Goal: Information Seeking & Learning: Learn about a topic

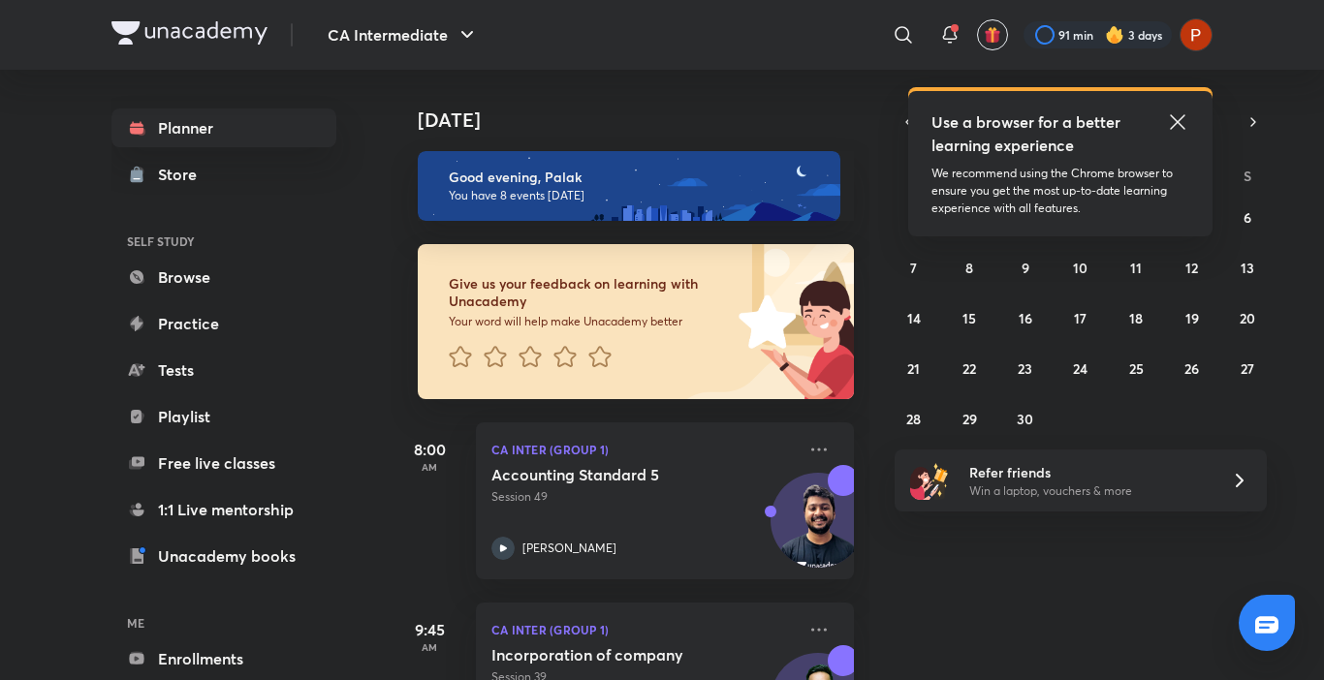
click at [1171, 115] on icon at bounding box center [1177, 121] width 15 height 15
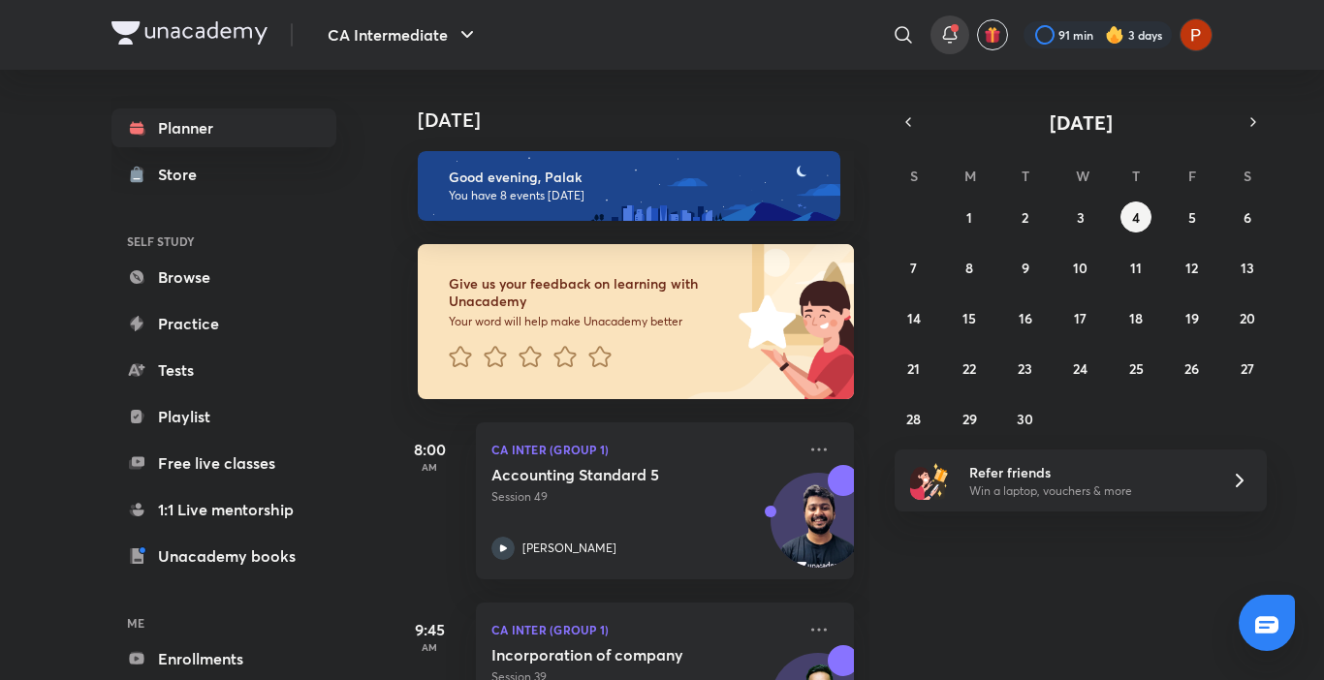
click at [944, 20] on div at bounding box center [949, 35] width 39 height 39
click at [951, 29] on span at bounding box center [955, 28] width 8 height 8
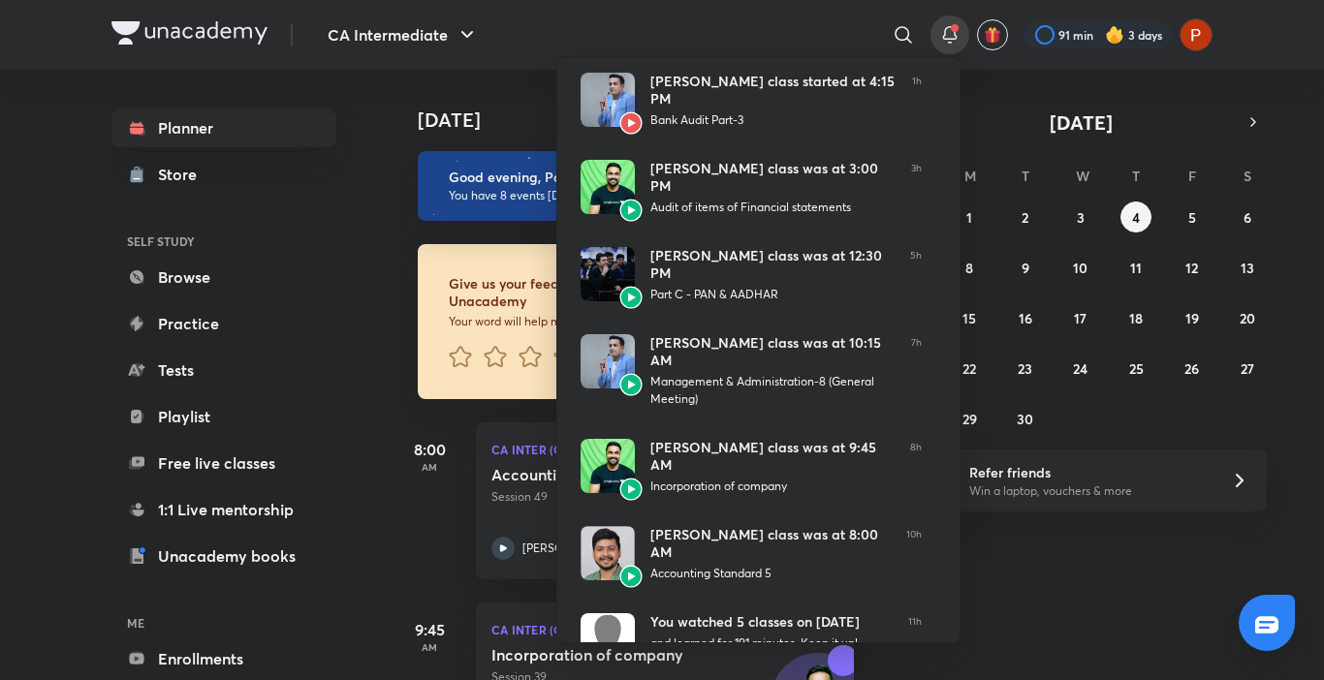
click at [382, 309] on div at bounding box center [662, 340] width 1324 height 680
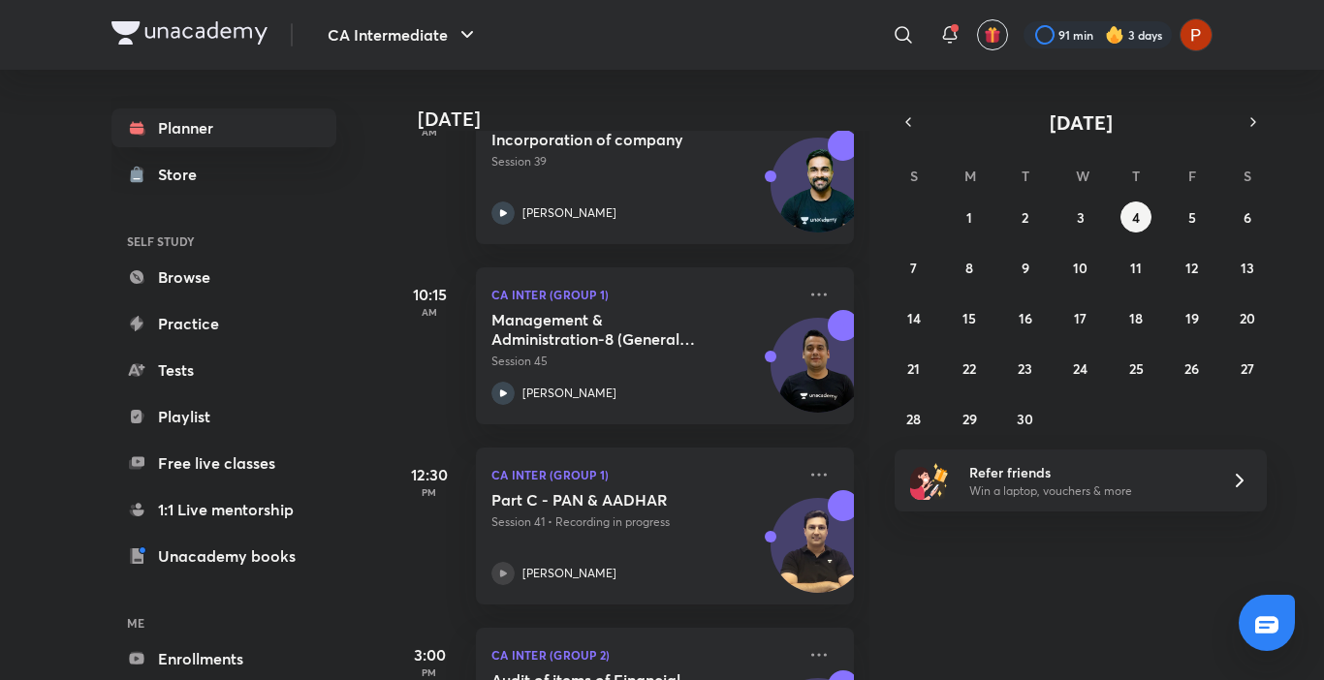
scroll to position [534, 0]
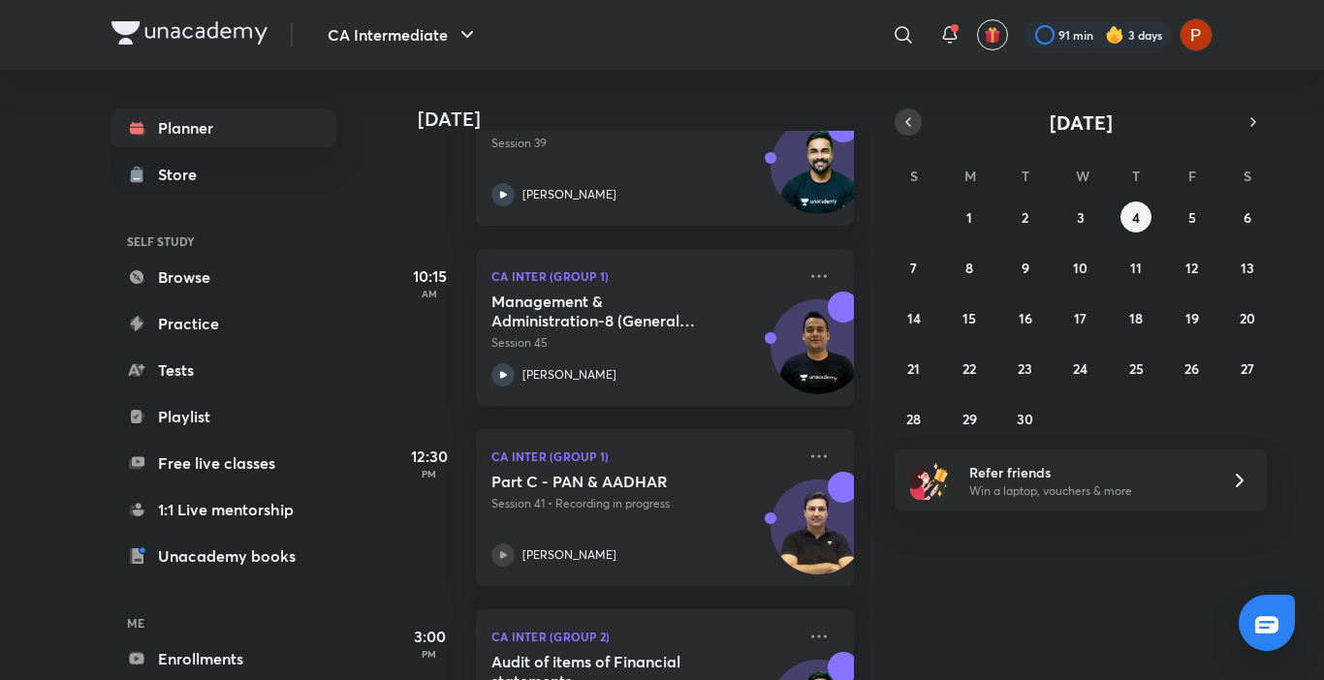
click at [908, 128] on icon "button" at bounding box center [908, 121] width 16 height 17
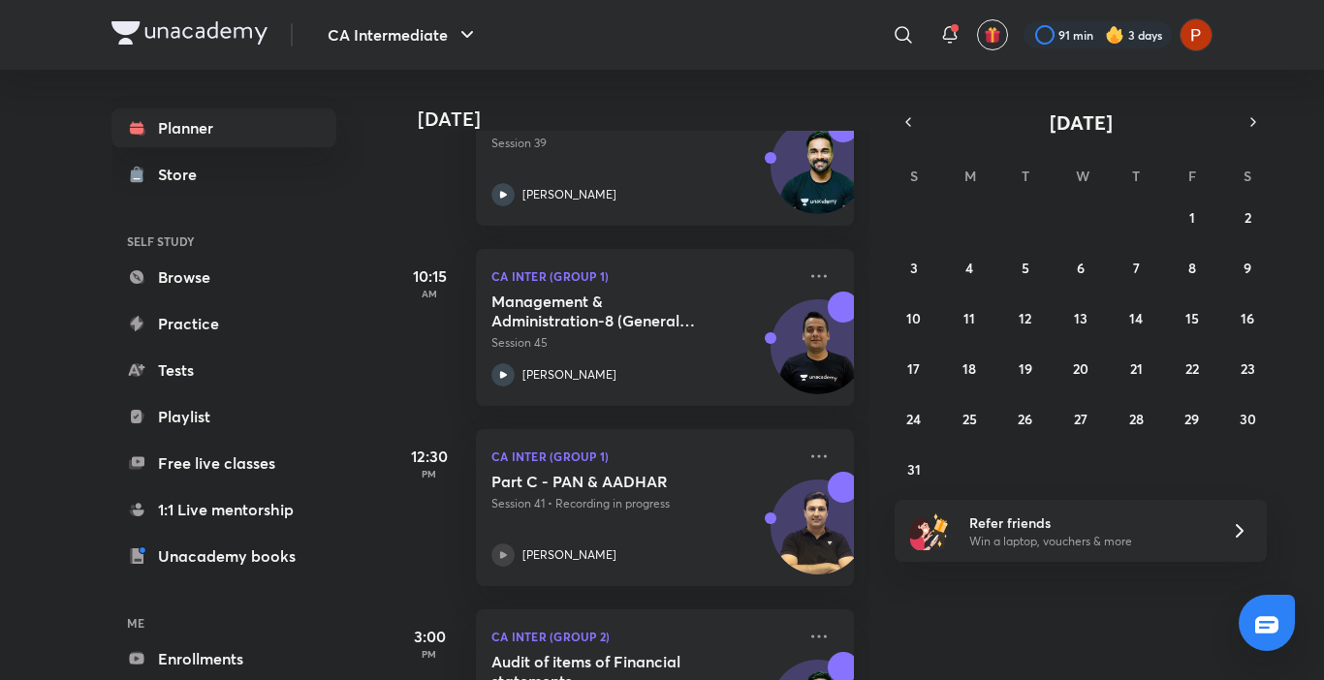
click at [1206, 379] on div "27 28 29 30 31 1 2 3 4 5 6 7 8 9 10 11 12 13 14 15 16 17 18 19 20 21 22 23 24 2…" at bounding box center [1080, 343] width 372 height 283
click at [1185, 361] on abbr "22" at bounding box center [1192, 369] width 14 height 18
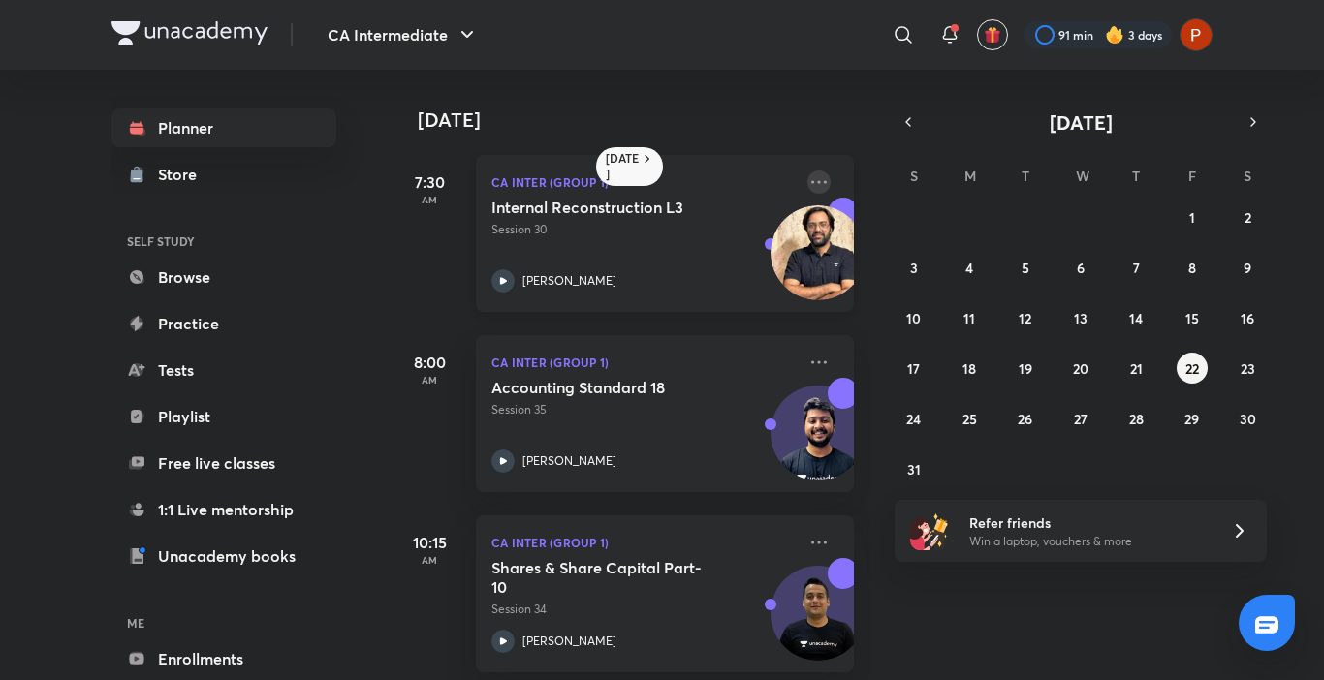
click at [811, 185] on icon at bounding box center [818, 182] width 23 height 23
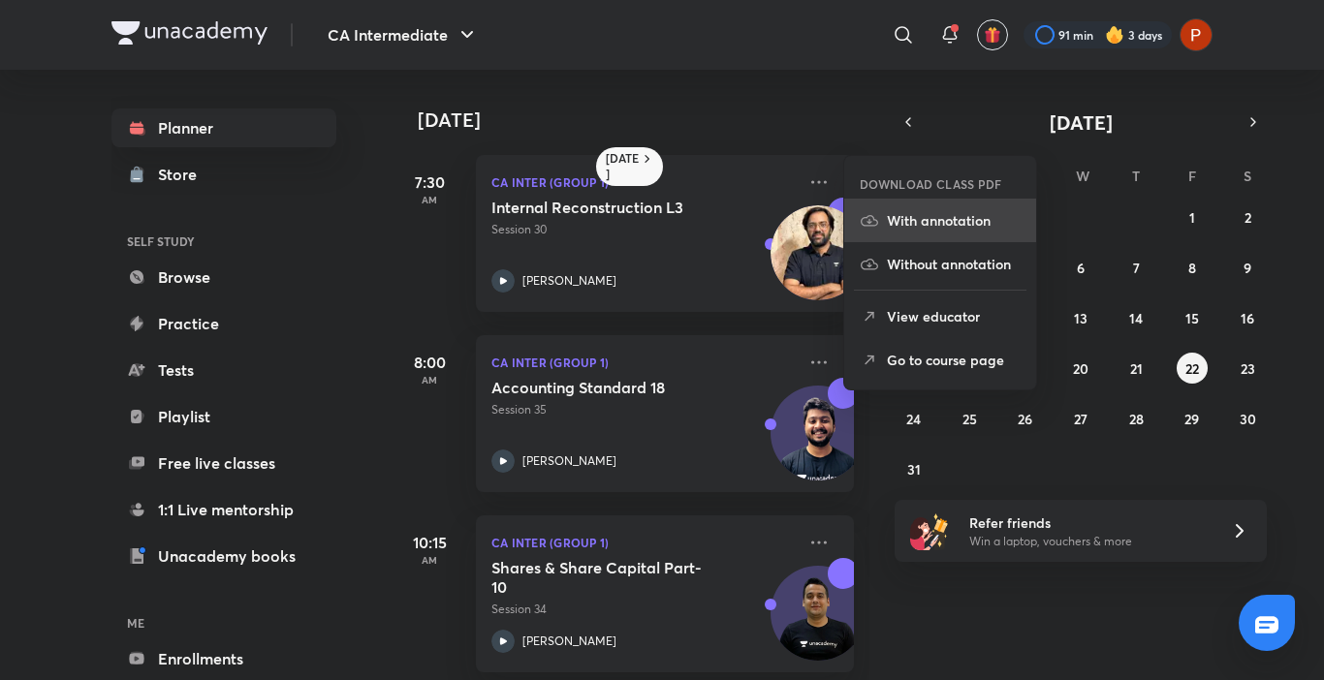
click at [916, 233] on li "With annotation" at bounding box center [940, 221] width 192 height 44
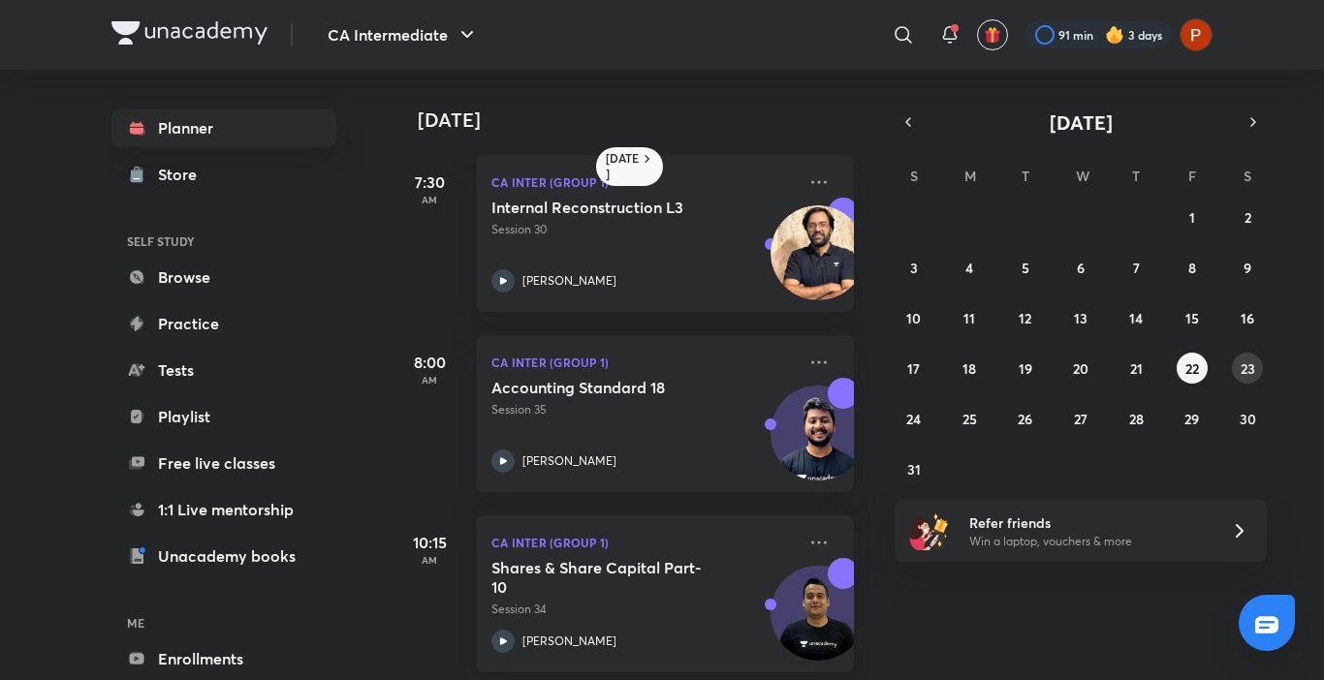
click at [1243, 376] on abbr "23" at bounding box center [1247, 369] width 15 height 18
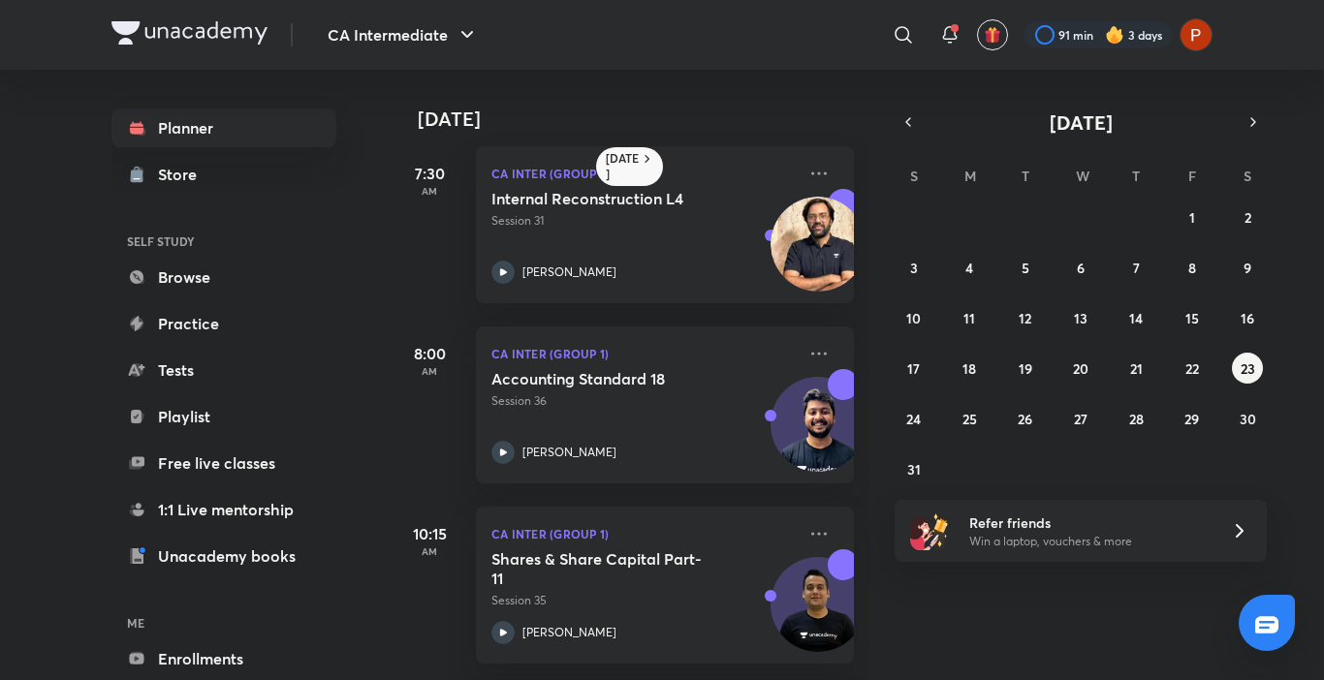
scroll to position [0, 0]
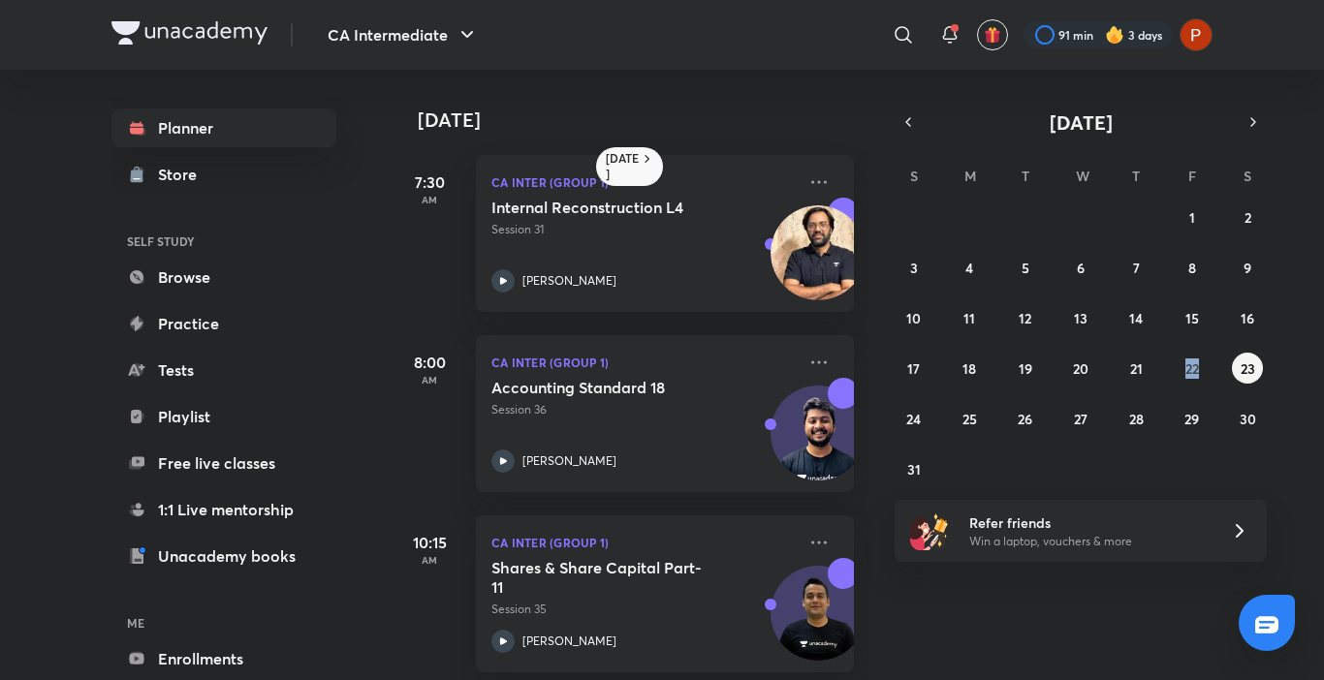
drag, startPoint x: 1199, startPoint y: 385, endPoint x: 1186, endPoint y: 347, distance: 39.8
click at [1186, 347] on div "27 28 29 30 31 1 2 3 4 5 6 7 8 9 10 11 12 13 14 15 16 17 18 19 20 21 22 23 24 2…" at bounding box center [1080, 343] width 372 height 283
click at [1185, 363] on abbr "22" at bounding box center [1192, 369] width 14 height 18
click at [660, 259] on div "Internal Reconstruction L3 Session 30 [PERSON_NAME]" at bounding box center [643, 245] width 304 height 95
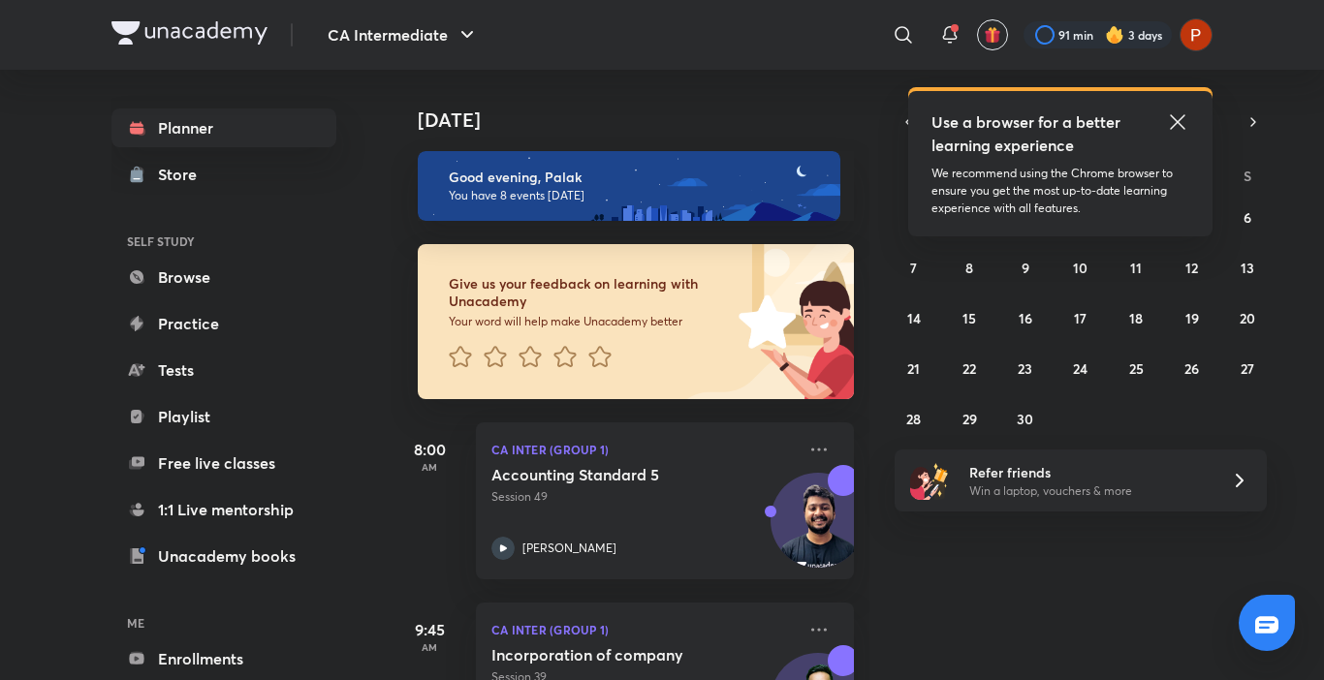
click at [1179, 115] on icon at bounding box center [1177, 121] width 23 height 23
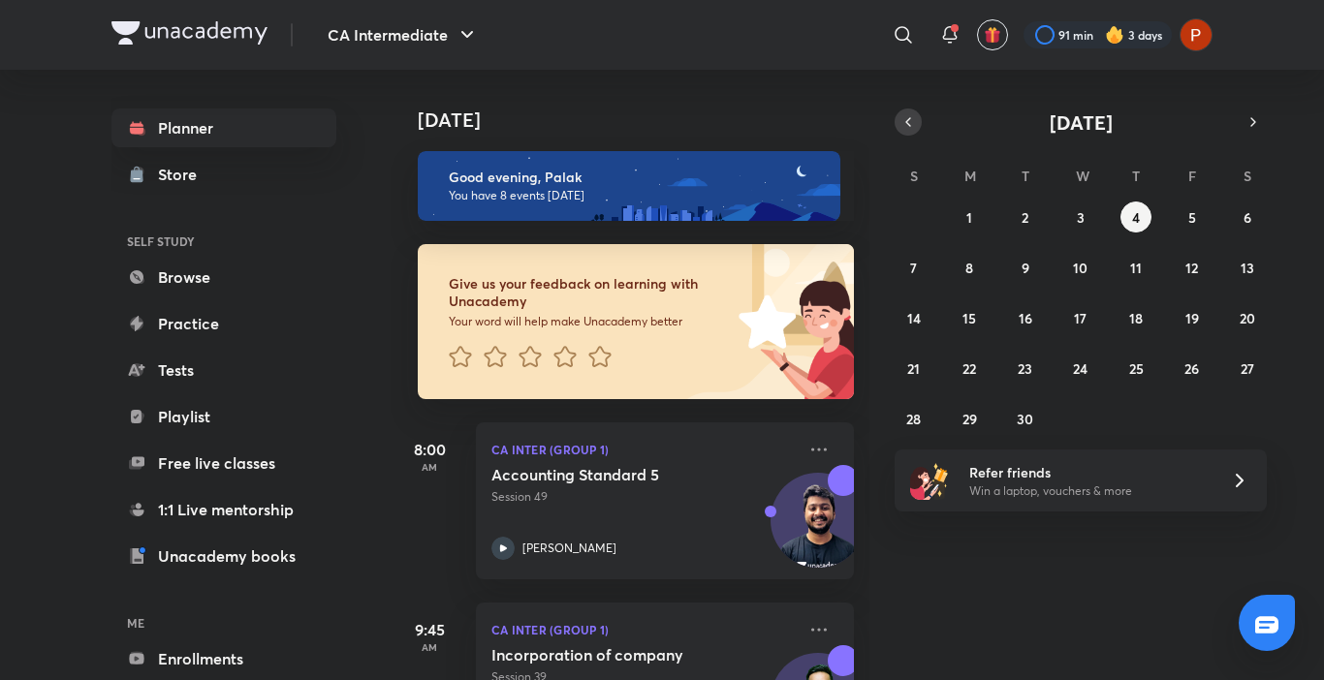
click at [896, 122] on button "button" at bounding box center [907, 122] width 27 height 27
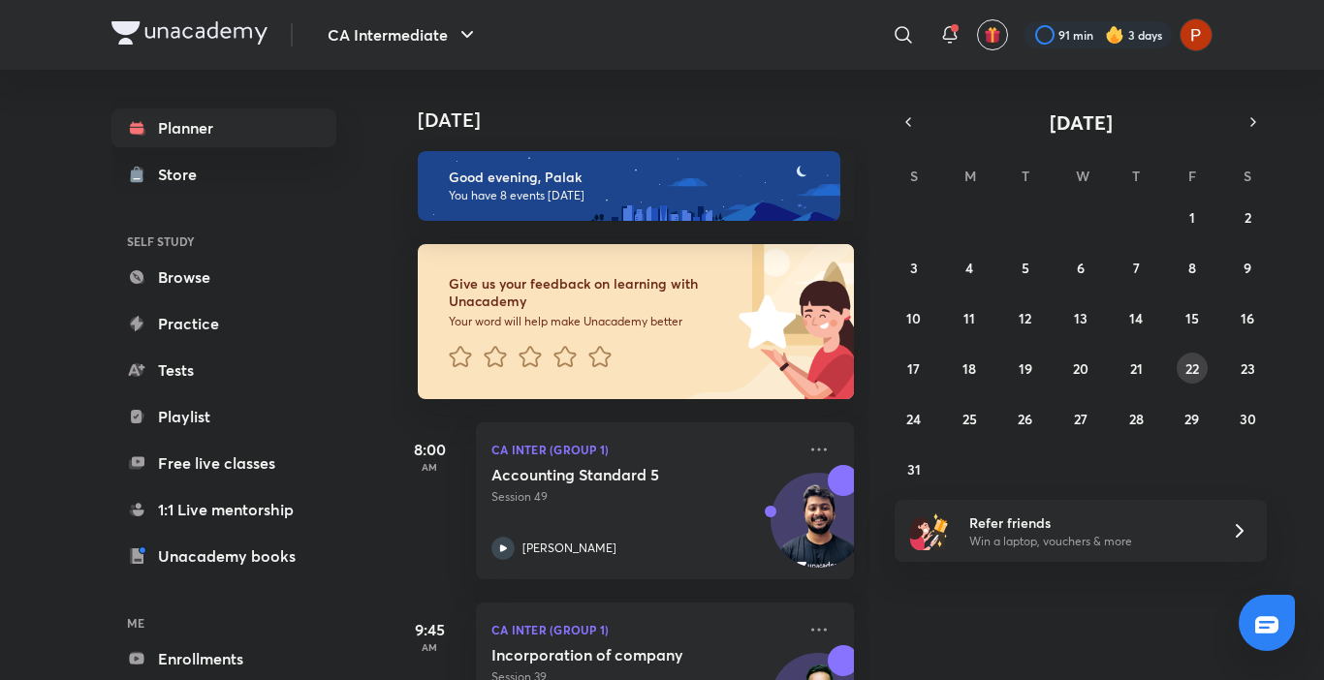
click at [1198, 360] on abbr "22" at bounding box center [1192, 369] width 14 height 18
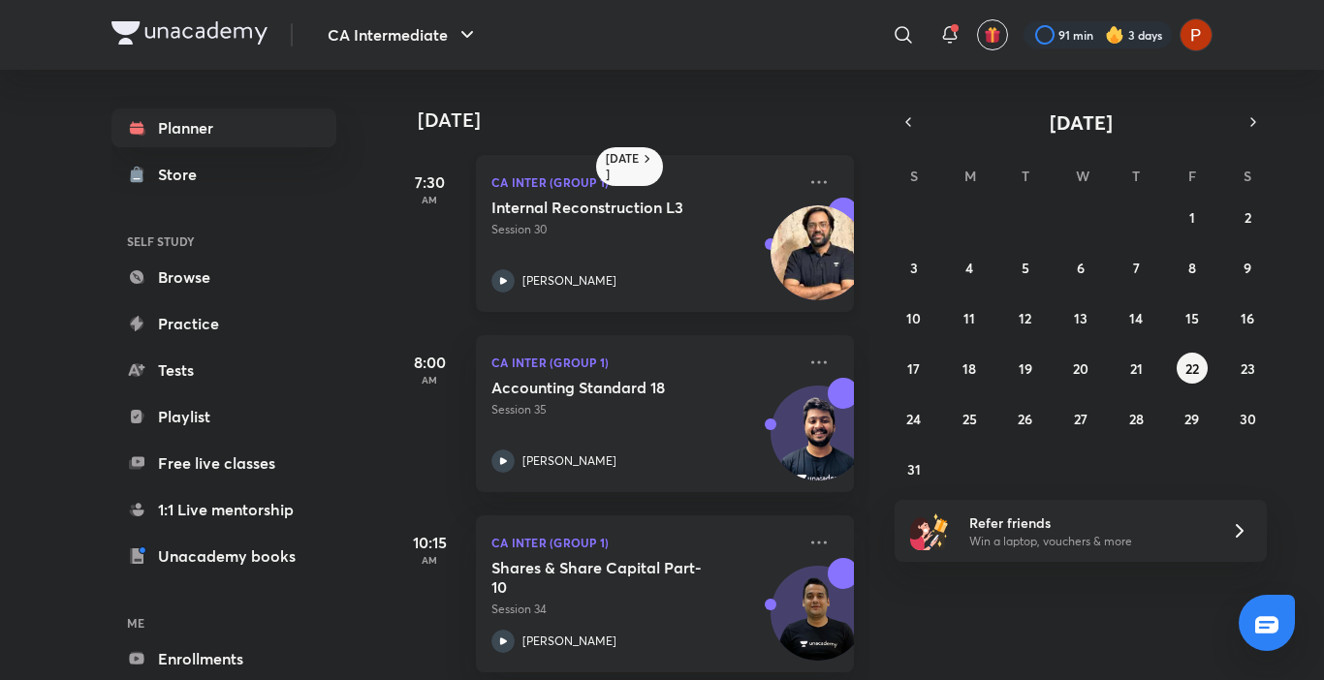
click at [695, 241] on div "Internal Reconstruction L3 Session 30 [PERSON_NAME]" at bounding box center [643, 245] width 304 height 95
click at [1242, 361] on abbr "23" at bounding box center [1247, 369] width 15 height 18
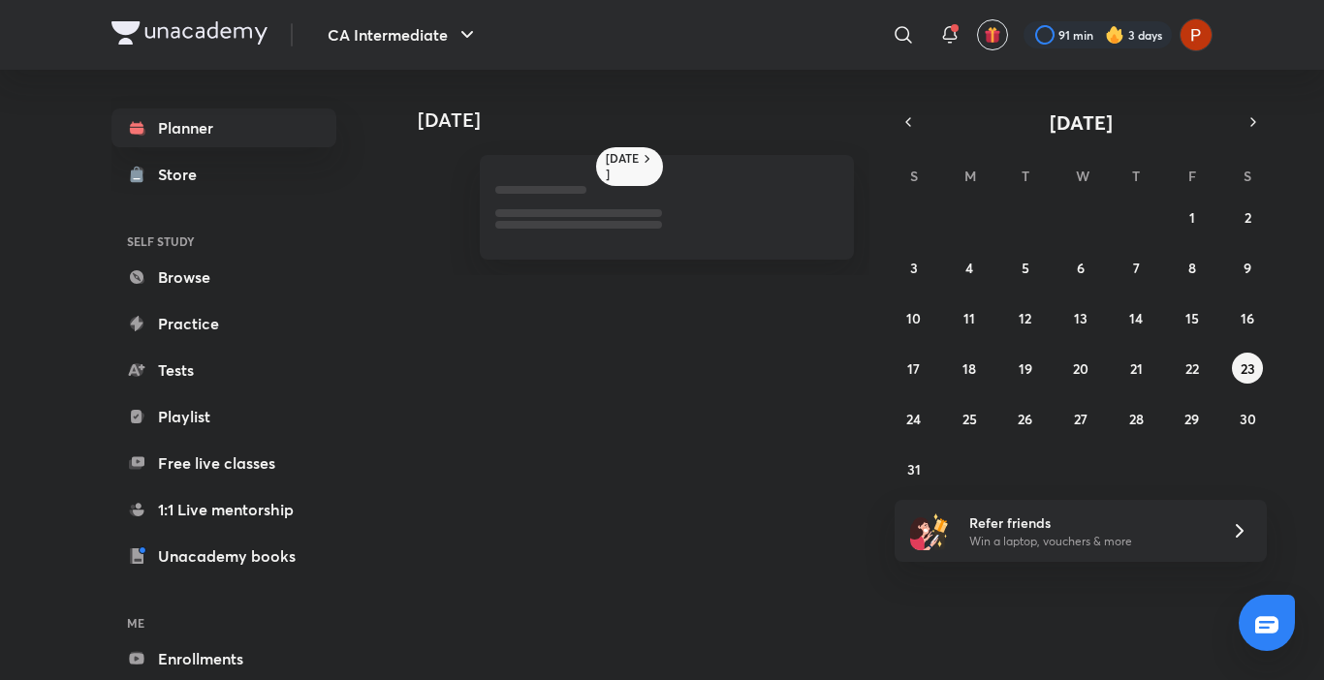
drag, startPoint x: 1242, startPoint y: 361, endPoint x: 1226, endPoint y: 353, distance: 18.6
click at [1226, 353] on div "27 28 29 30 31 1 2 3 4 5 6 7 8 9 10 11 12 13 14 15 16 17 18 19 20 21 22 23 24 2…" at bounding box center [1080, 343] width 372 height 283
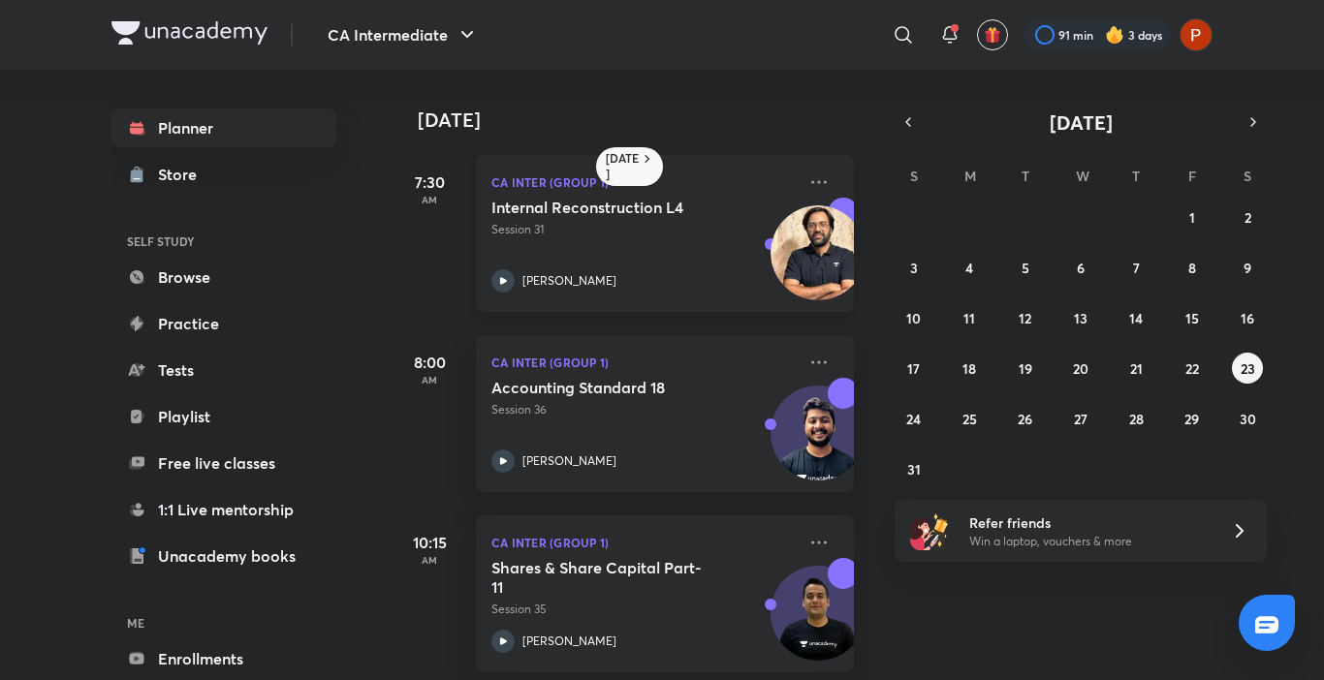
click at [690, 254] on div "Internal Reconstruction L4 Session 31 Rakesh Kalra" at bounding box center [643, 245] width 304 height 95
click at [910, 424] on abbr "24" at bounding box center [913, 419] width 15 height 18
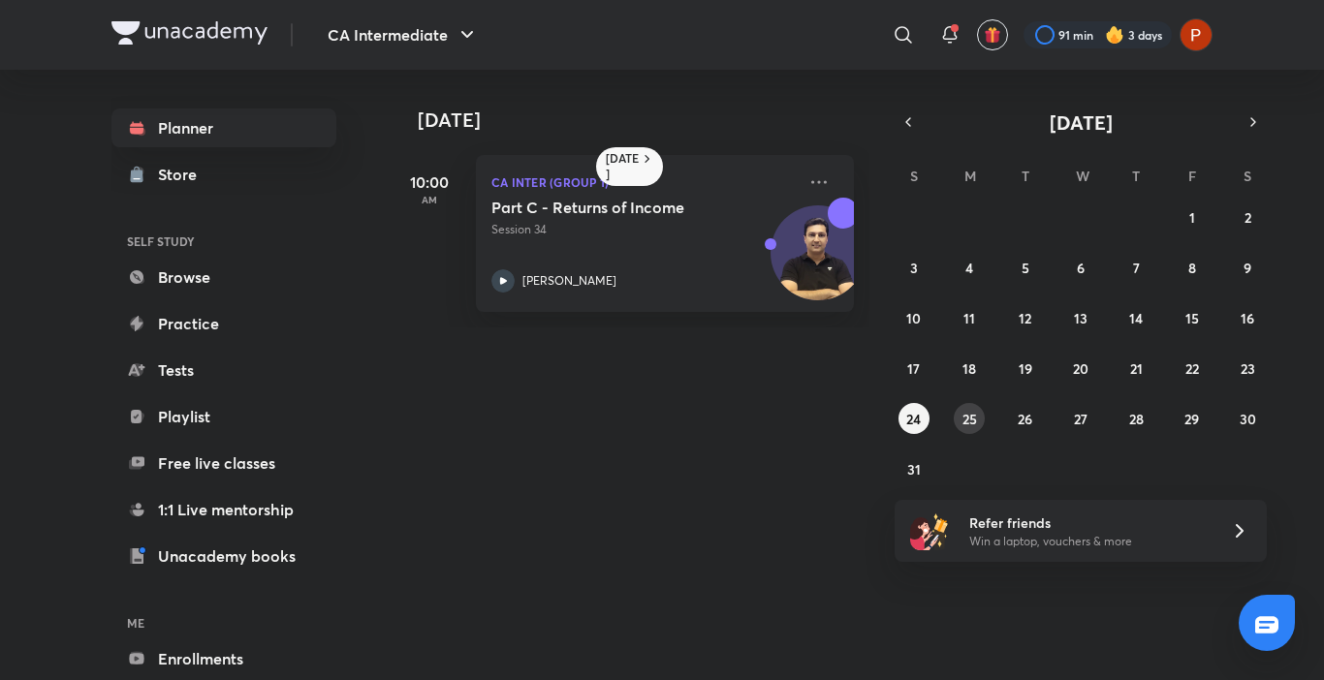
click at [955, 423] on button "25" at bounding box center [969, 418] width 31 height 31
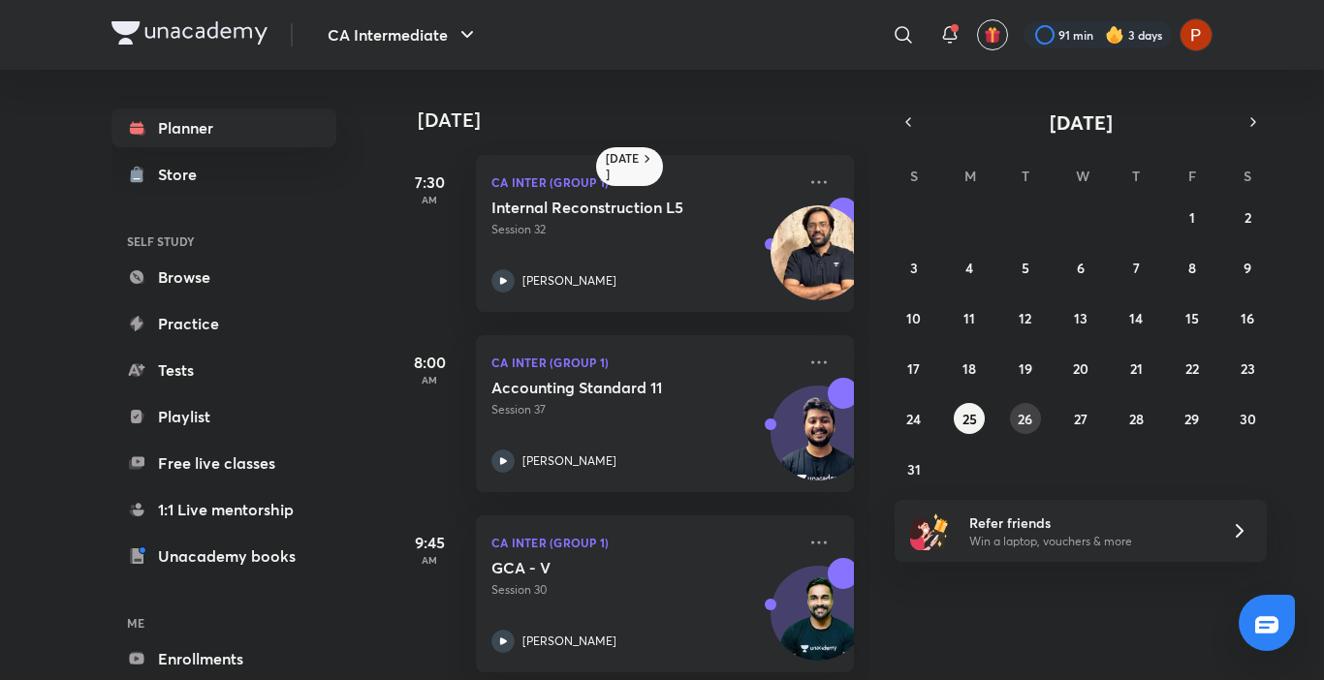
click at [1015, 424] on button "26" at bounding box center [1025, 418] width 31 height 31
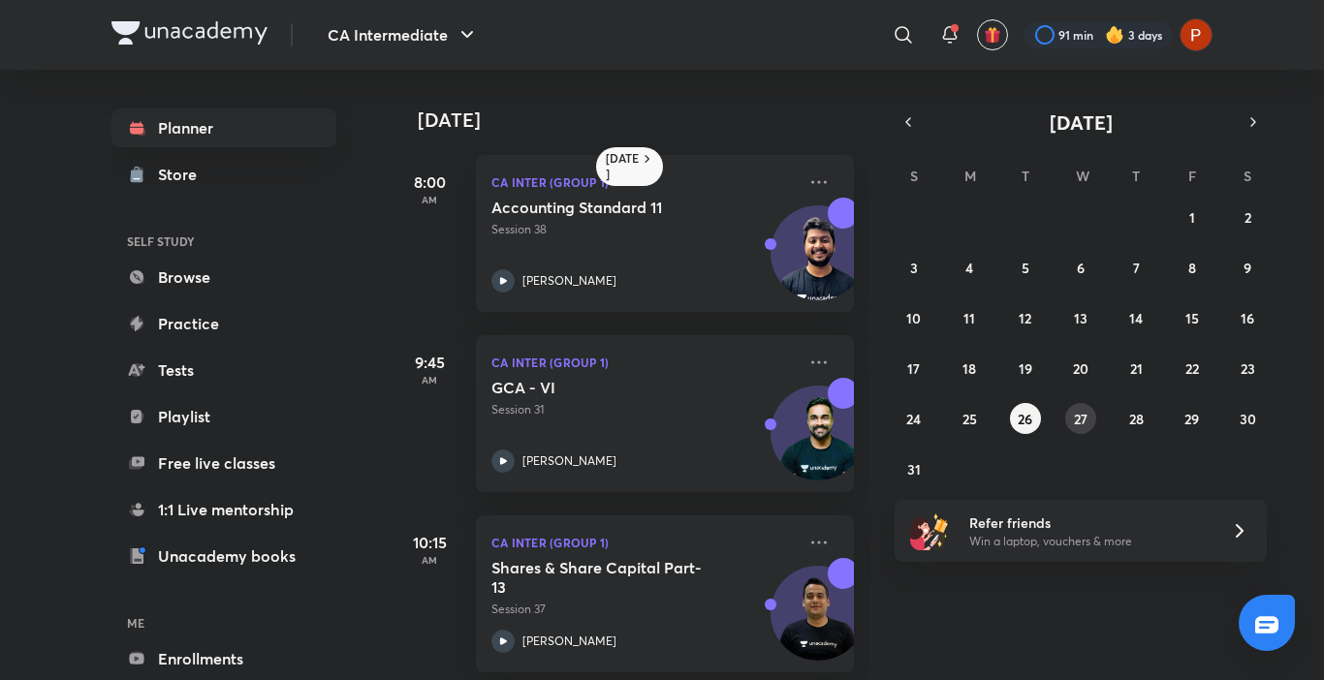
click at [1085, 424] on abbr "27" at bounding box center [1081, 419] width 14 height 18
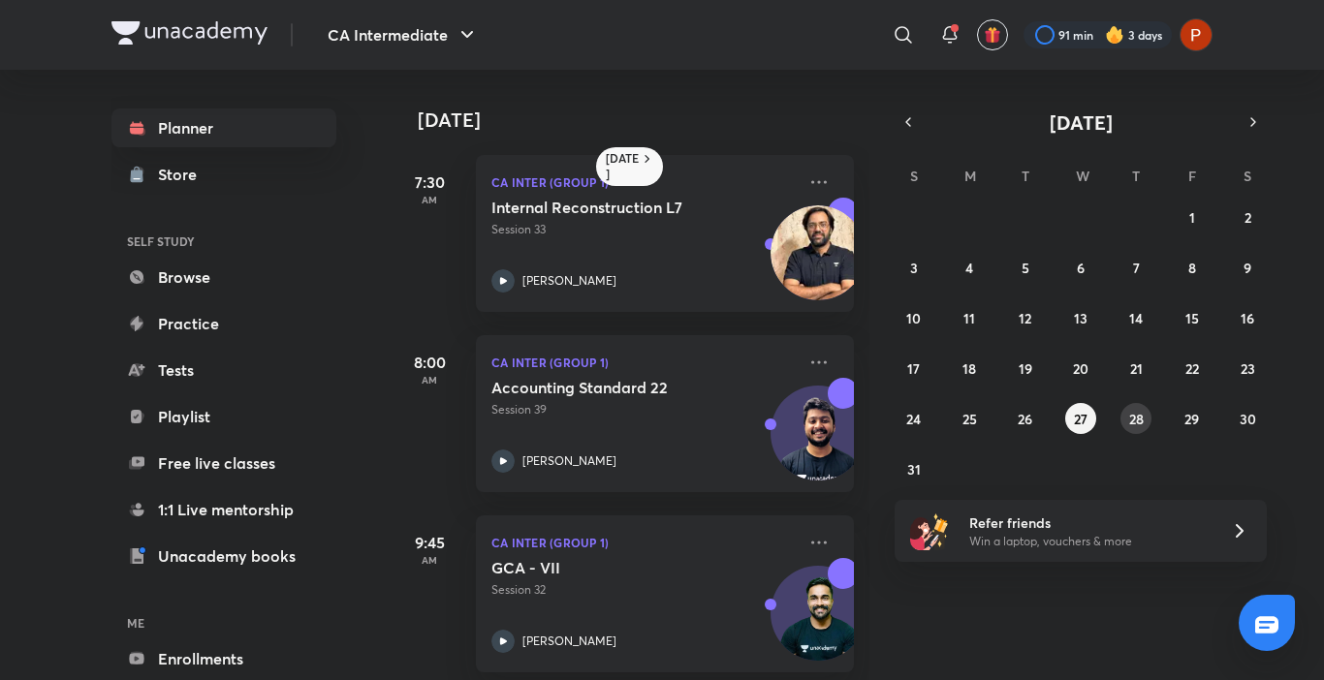
click at [1132, 422] on abbr "28" at bounding box center [1136, 419] width 15 height 18
click at [1180, 422] on button "29" at bounding box center [1191, 418] width 31 height 31
click at [1242, 383] on button "23" at bounding box center [1247, 368] width 31 height 31
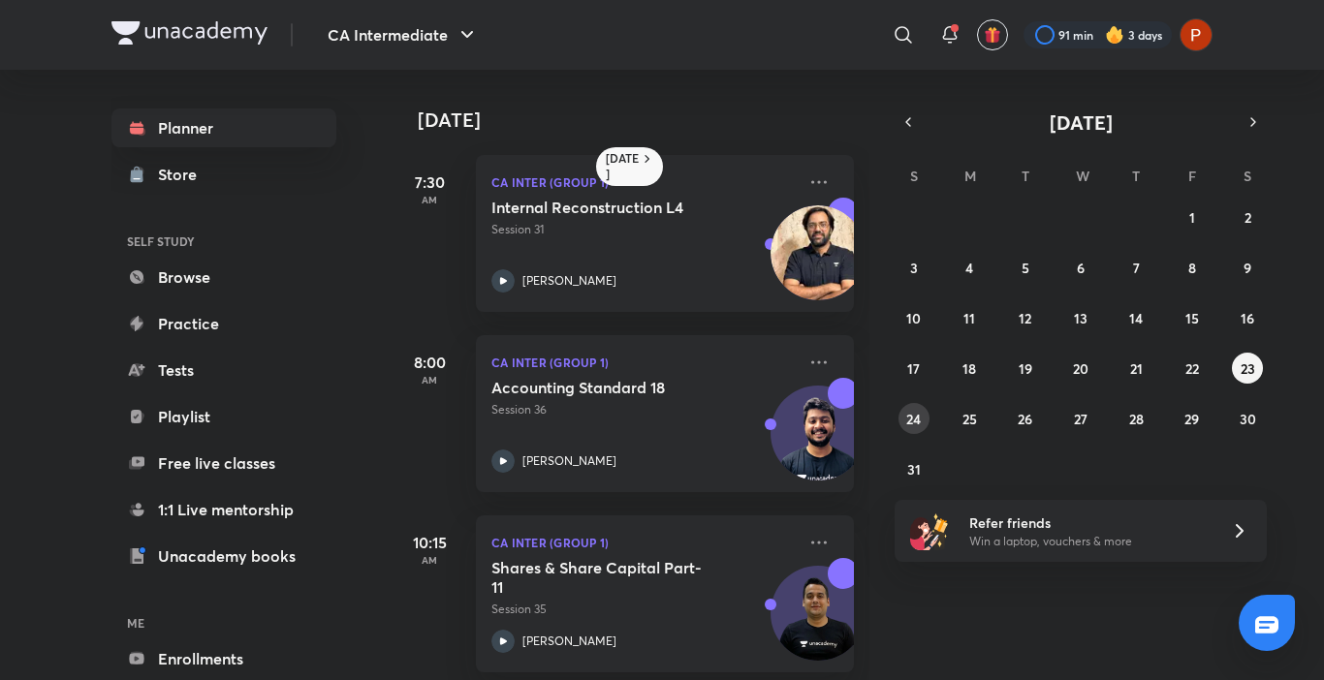
click at [907, 408] on button "24" at bounding box center [913, 418] width 31 height 31
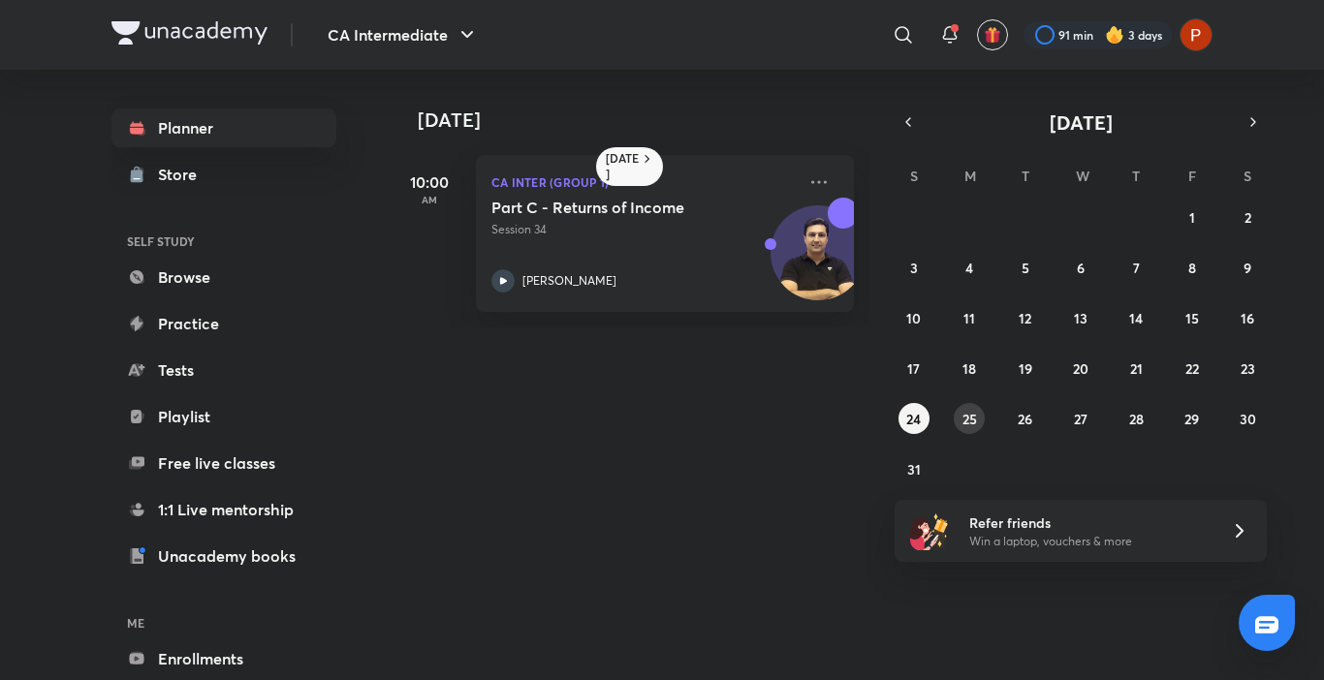
click at [963, 421] on abbr "25" at bounding box center [969, 419] width 15 height 18
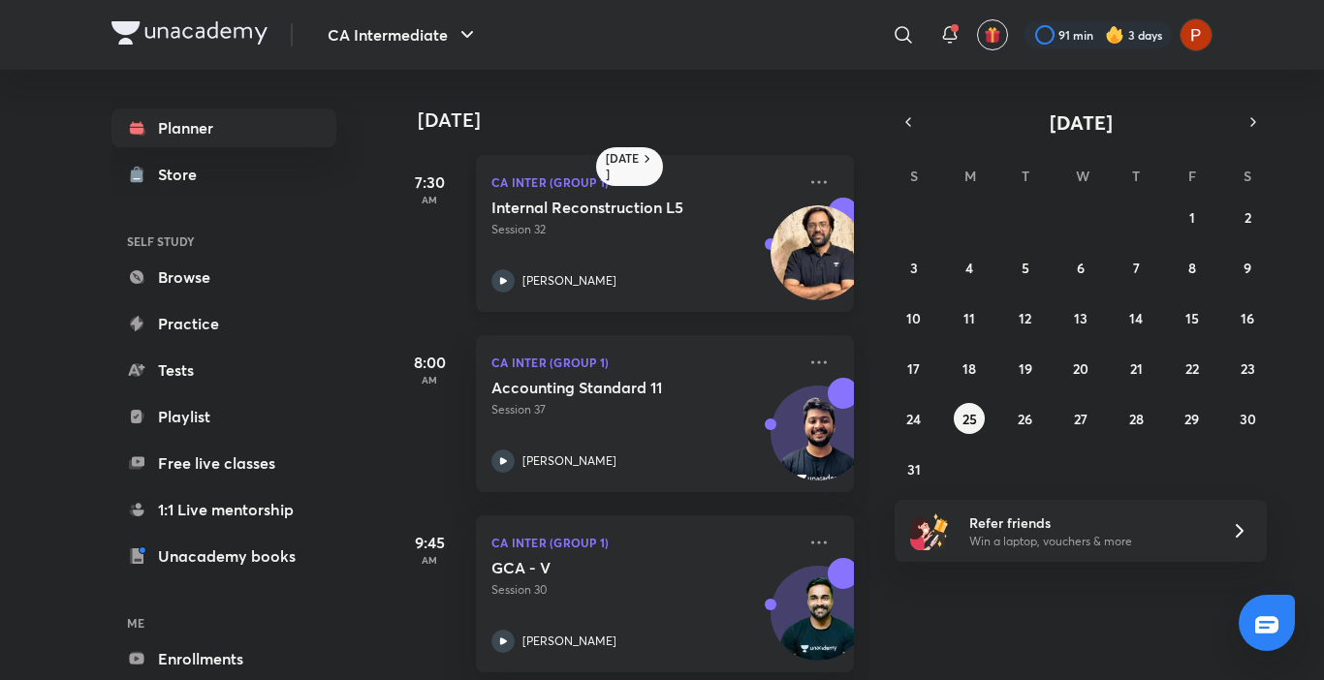
click at [646, 231] on p "Session 32" at bounding box center [643, 229] width 304 height 17
